Goal: Information Seeking & Learning: Learn about a topic

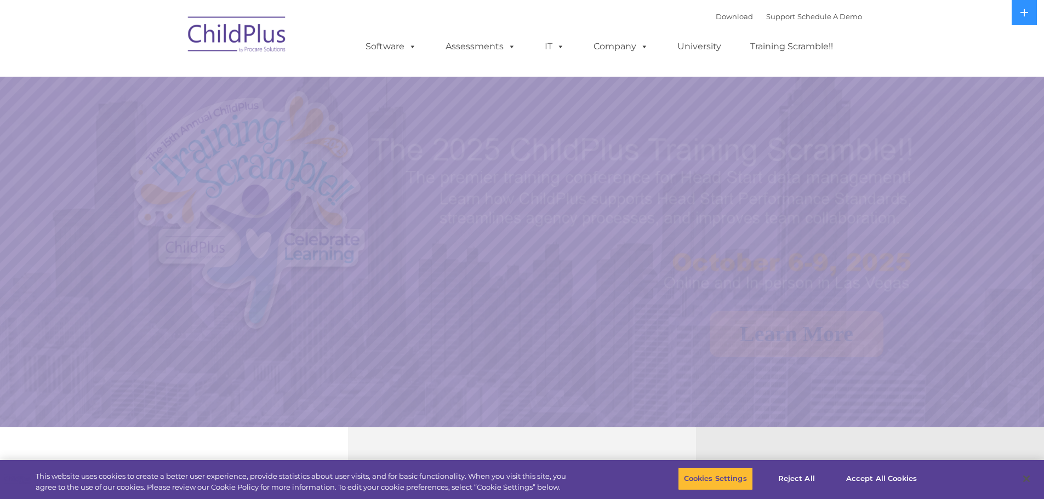
select select "MEDIUM"
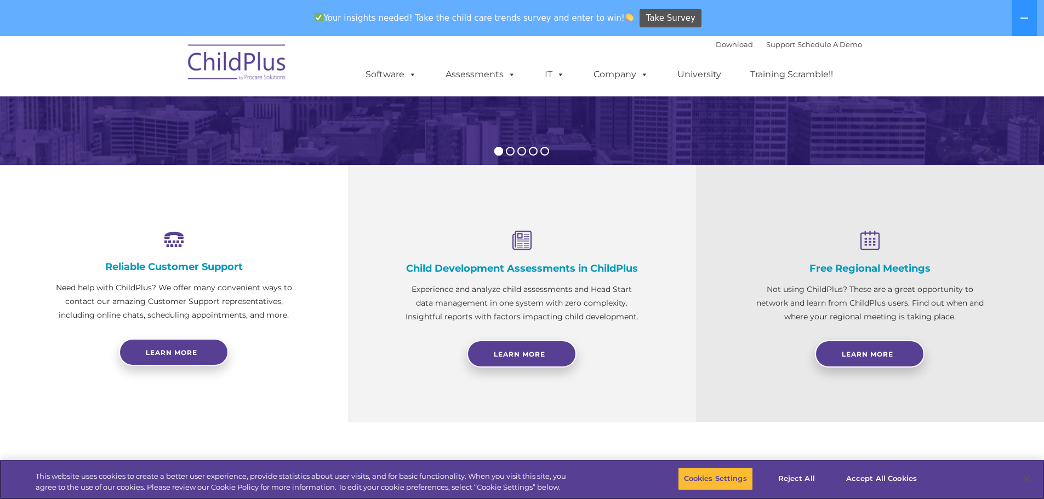
scroll to position [323, 0]
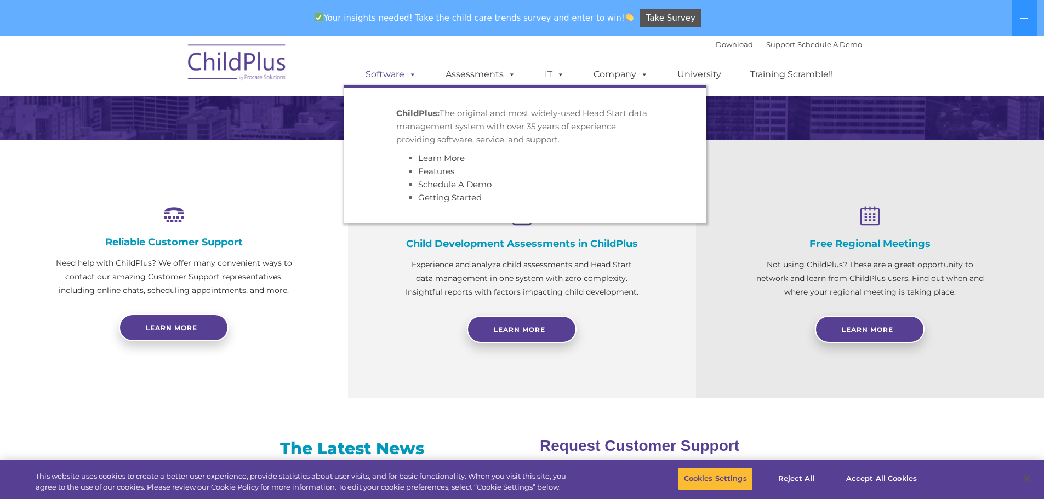
click at [376, 64] on link "Software" at bounding box center [390, 75] width 73 height 22
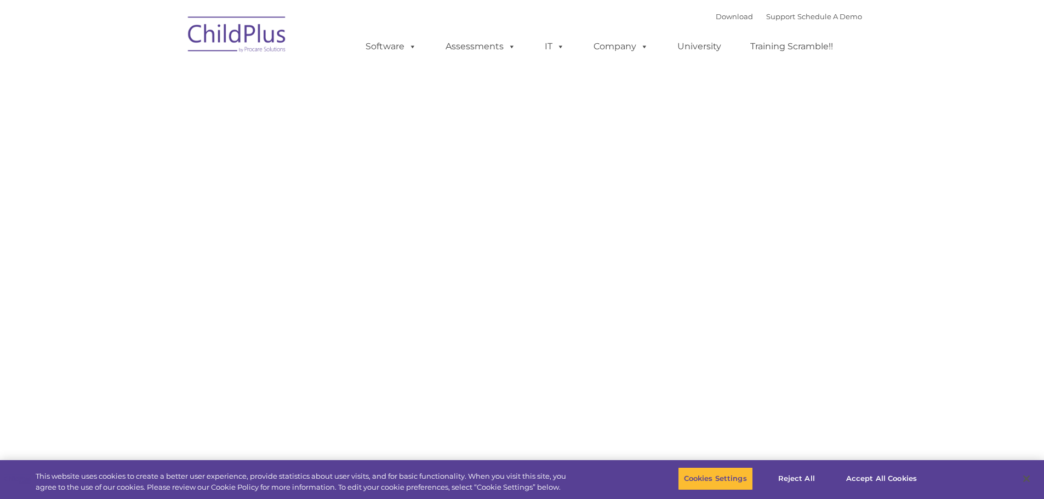
type input ""
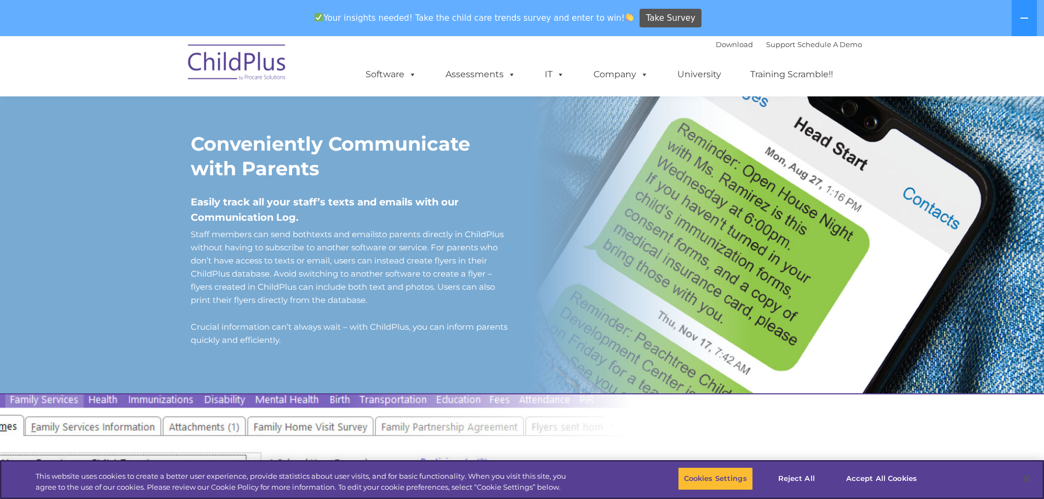
scroll to position [946, 0]
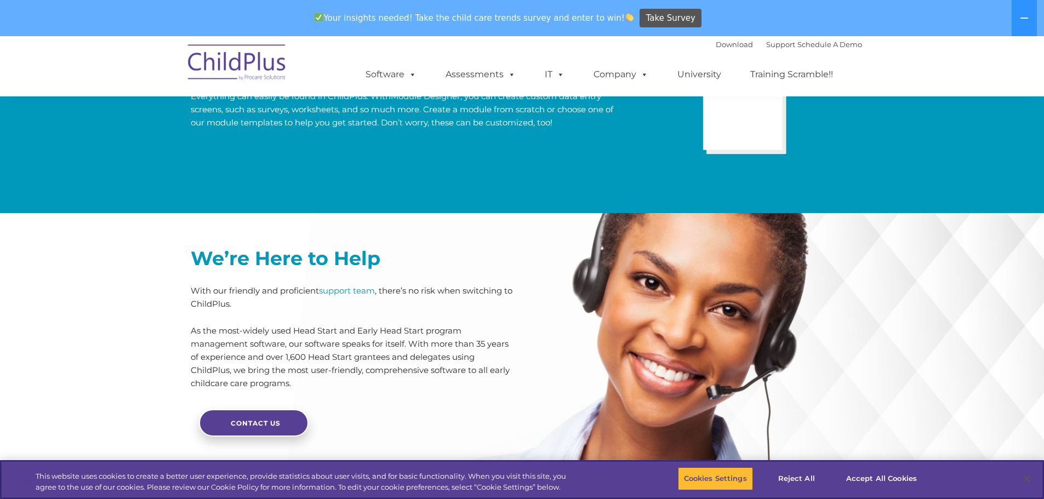
scroll to position [2322, 0]
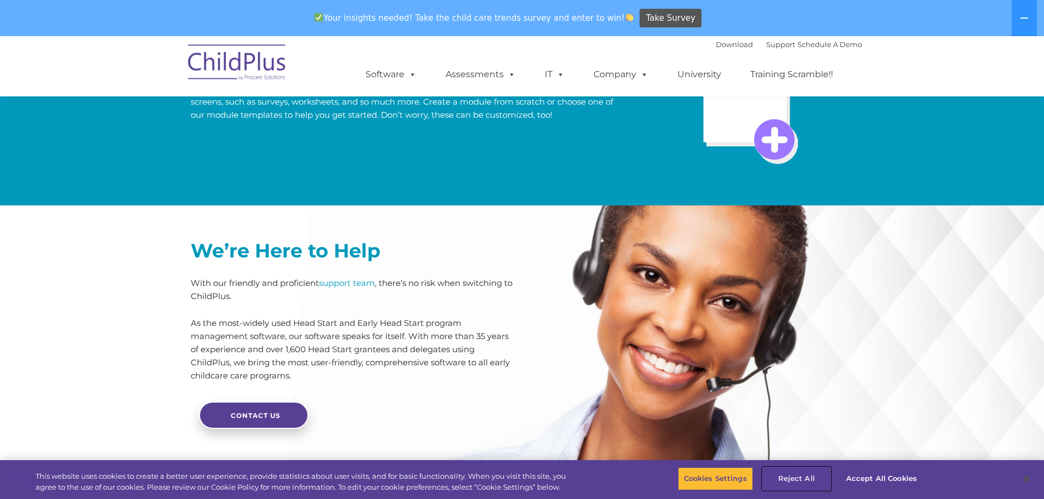
click at [807, 489] on button "Reject All" at bounding box center [796, 478] width 68 height 23
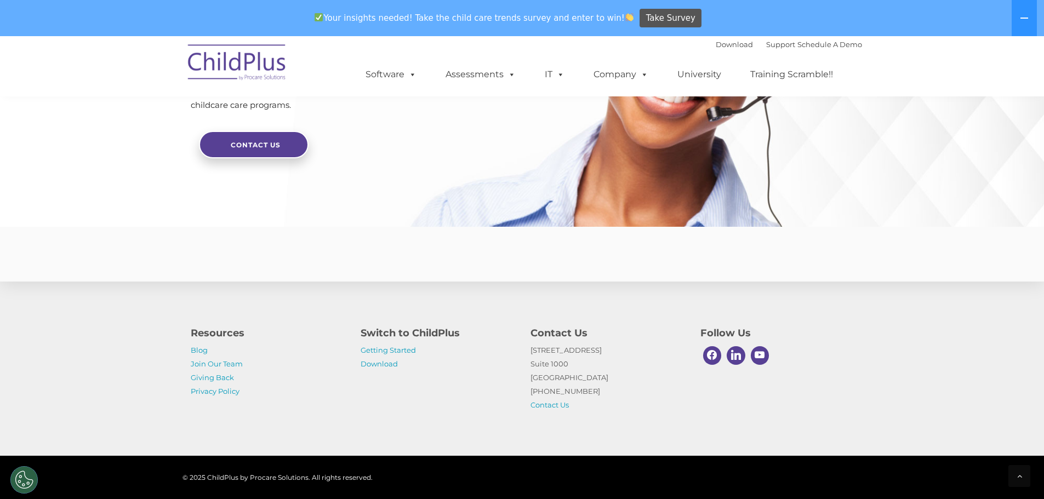
scroll to position [2622, 0]
